Goal: Information Seeking & Learning: Understand process/instructions

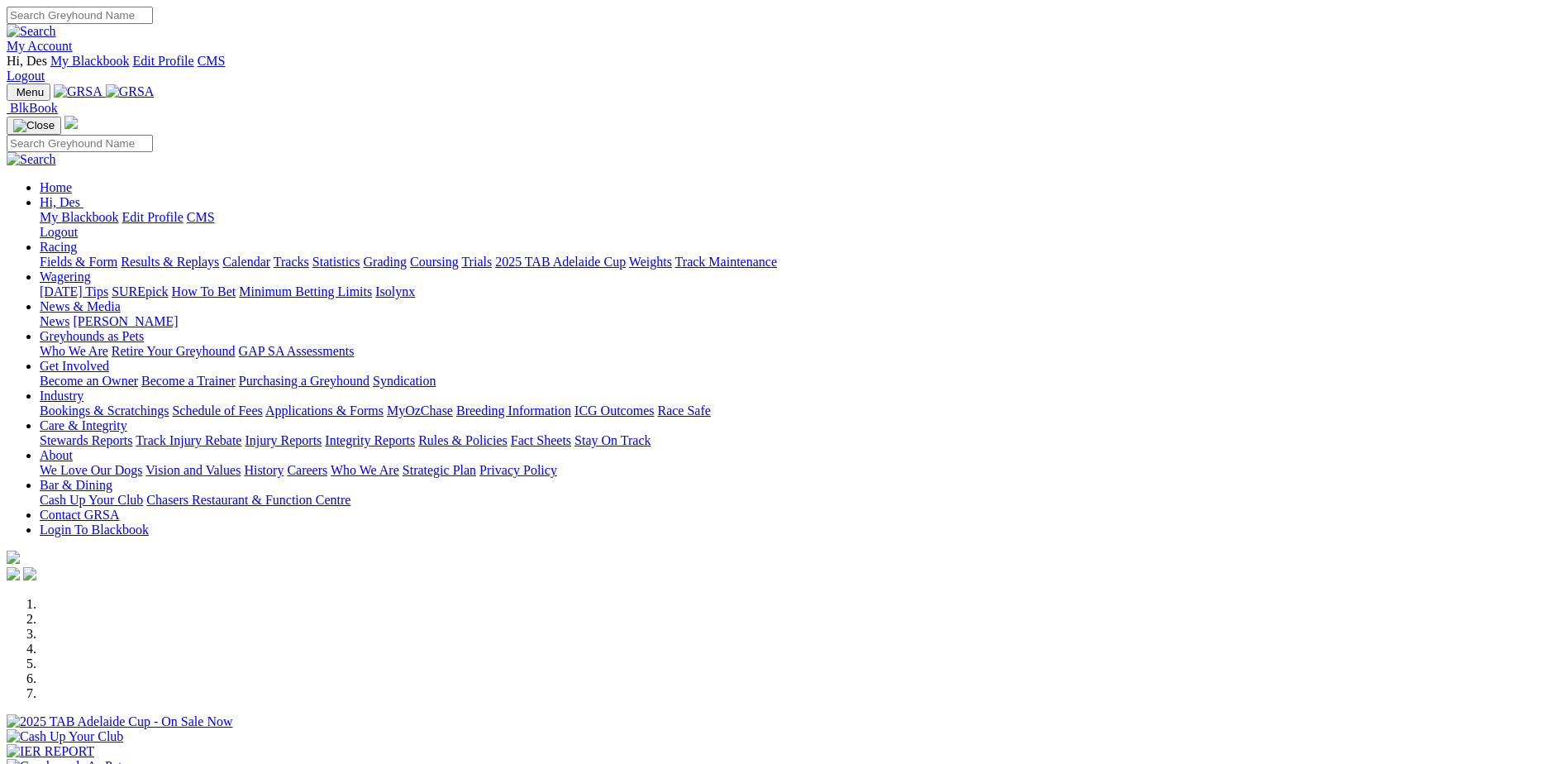
click at [507, 433] on link "Rules & Policies" at bounding box center [463, 440] width 89 height 14
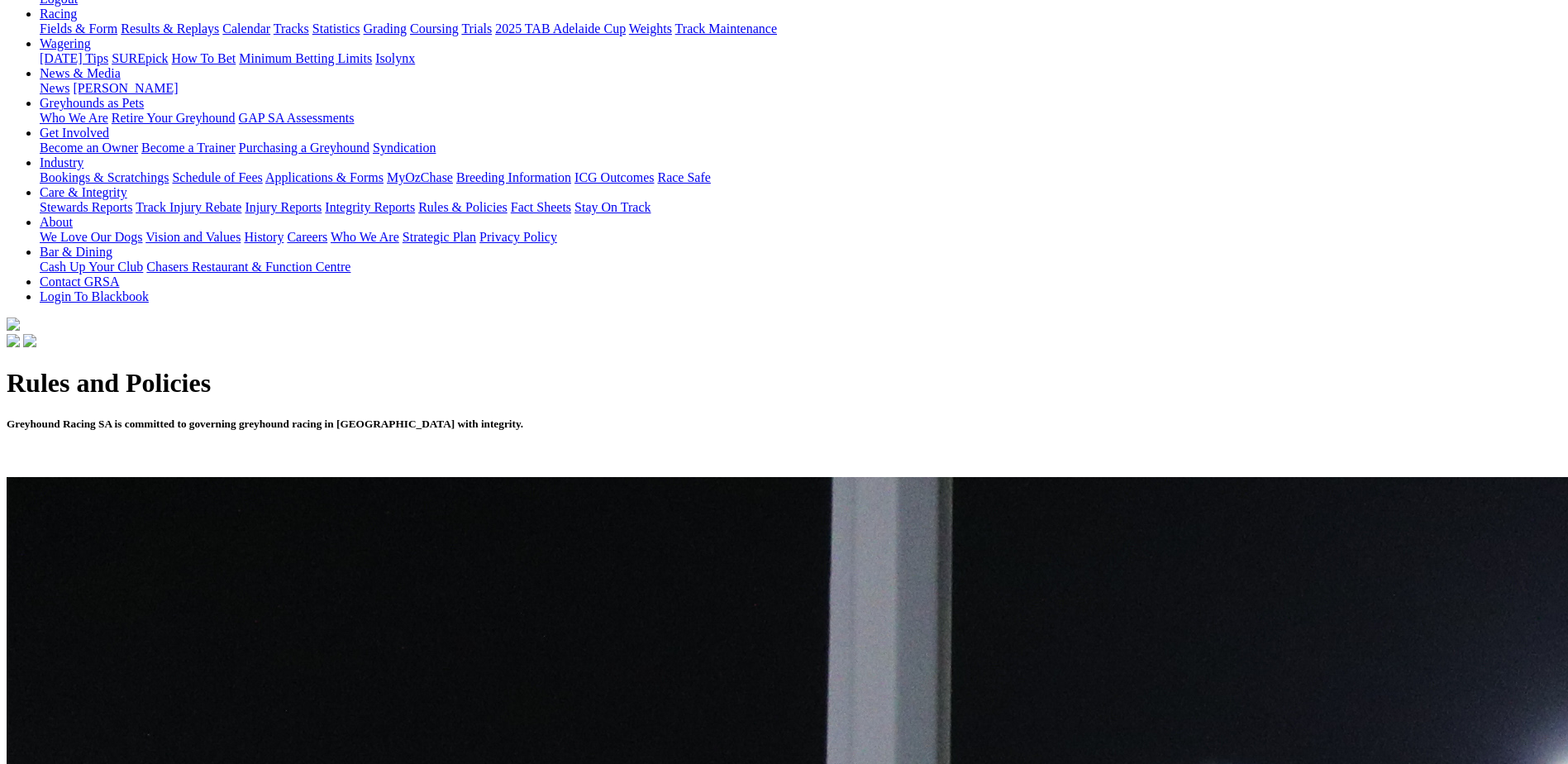
scroll to position [331, 0]
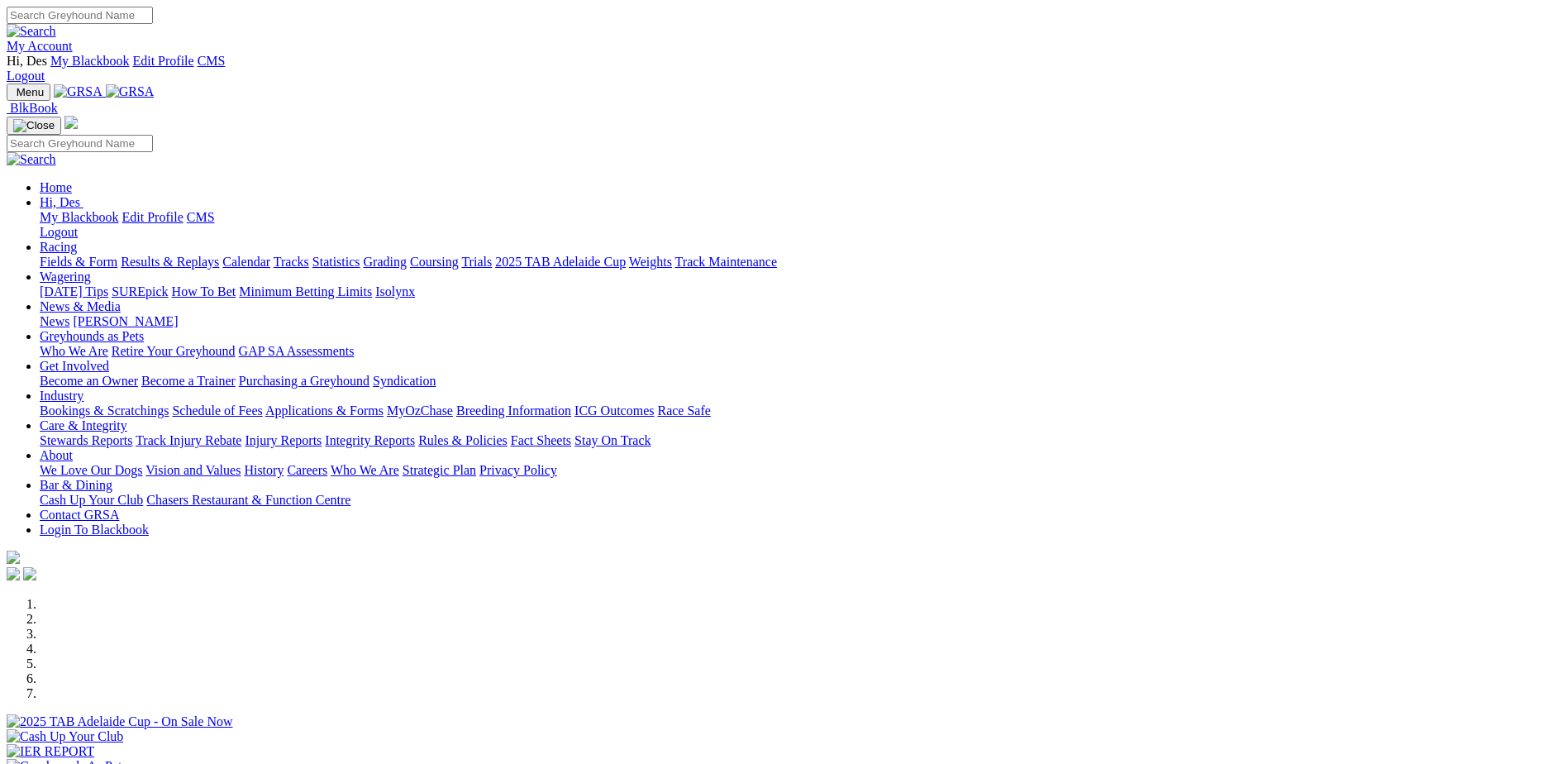
click at [507, 433] on link "Rules & Policies" at bounding box center [463, 440] width 89 height 14
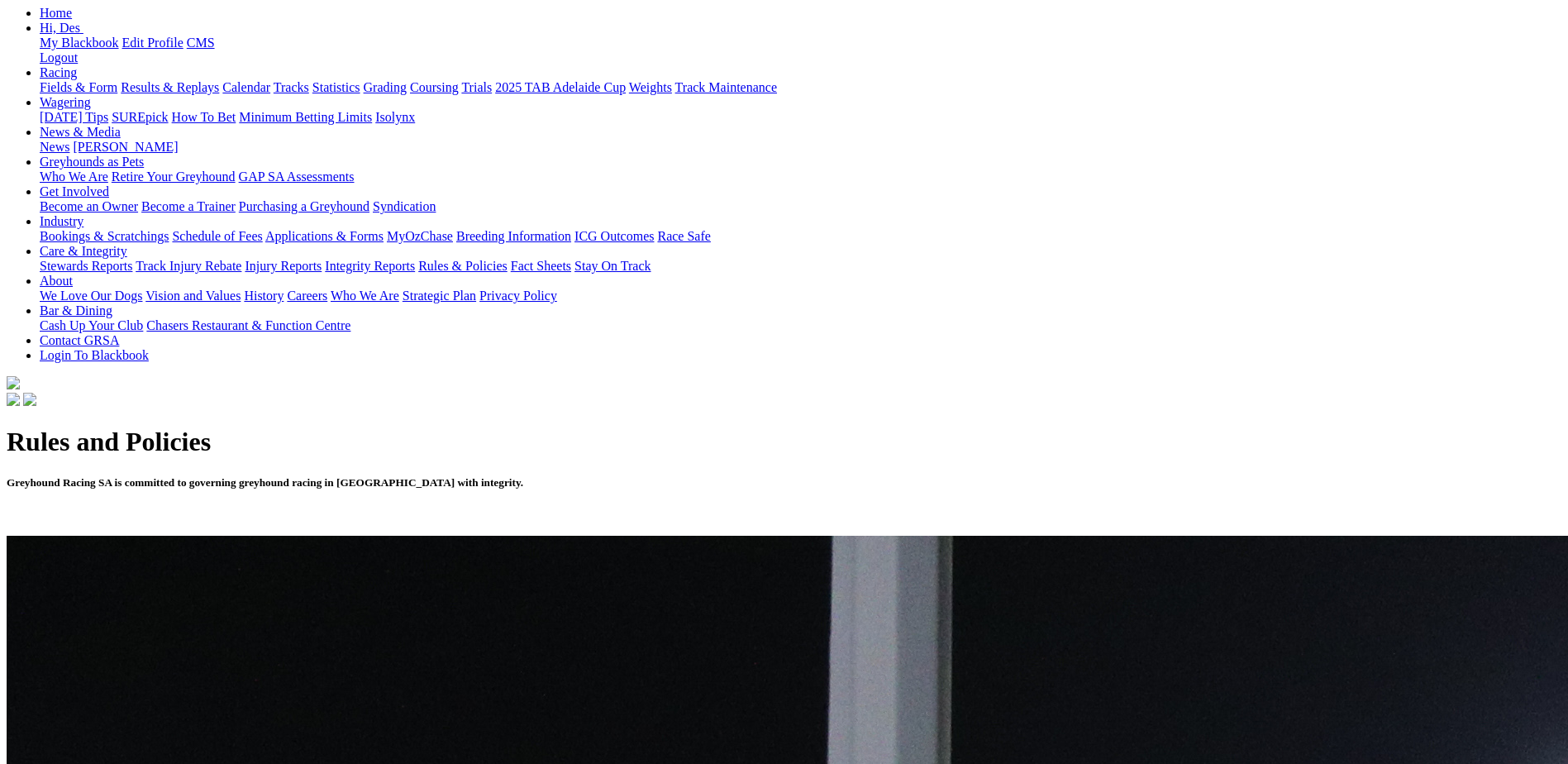
scroll to position [248, 0]
